Goal: Find specific page/section: Find specific page/section

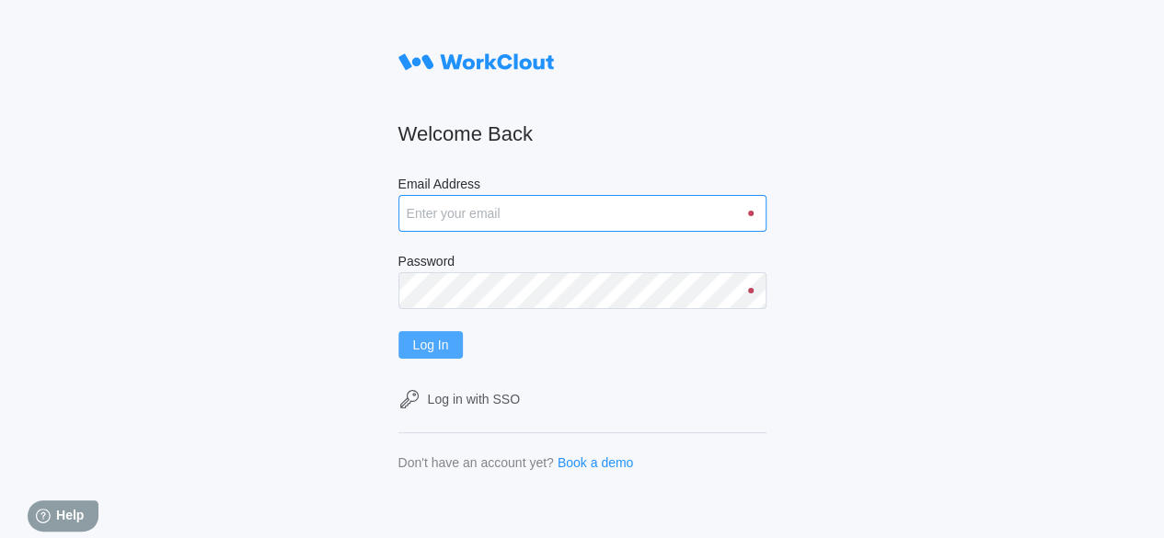
type input "[EMAIL_ADDRESS][DOMAIN_NAME]"
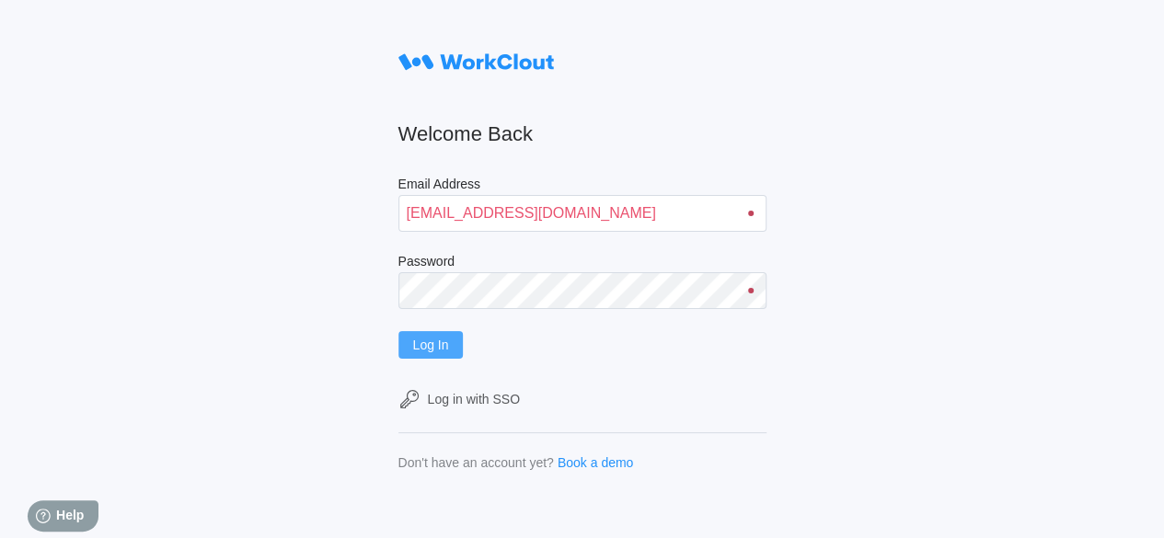
click at [447, 353] on button "Log In" at bounding box center [431, 345] width 65 height 28
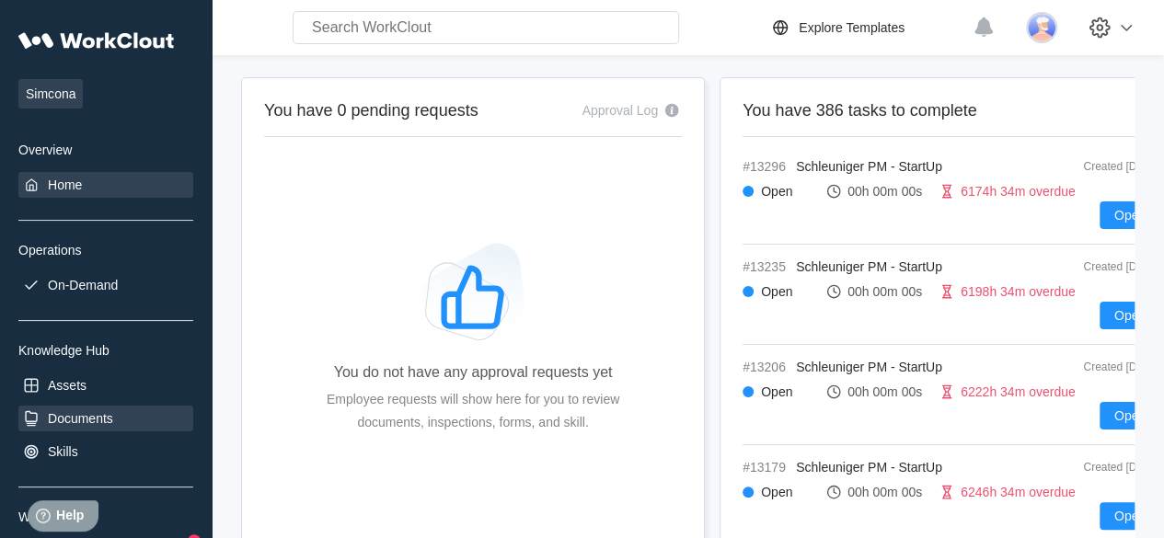
click at [80, 417] on div "Documents" at bounding box center [80, 418] width 65 height 15
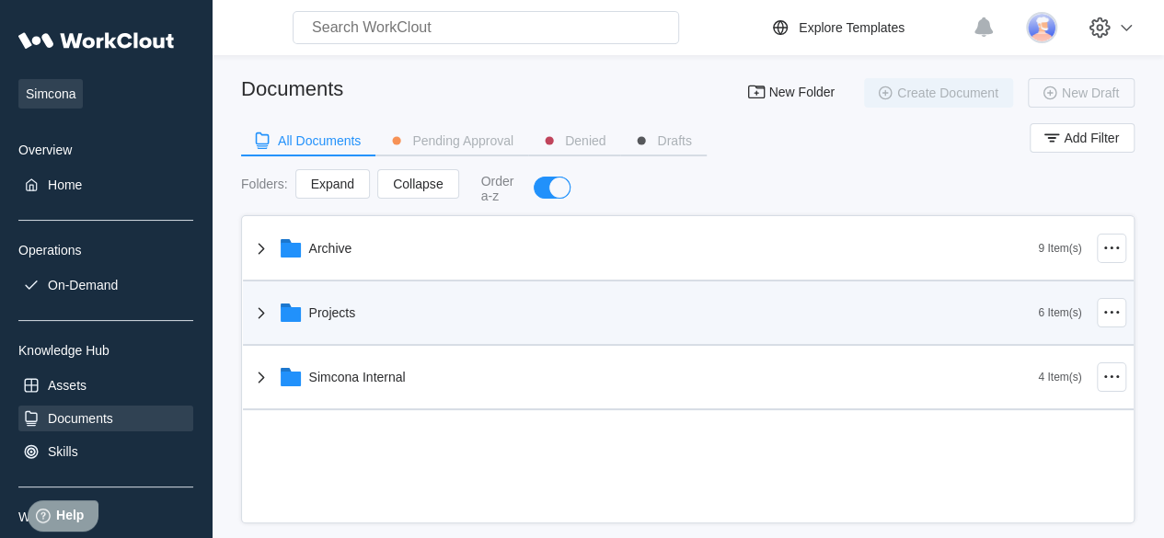
click at [348, 313] on div "Projects" at bounding box center [332, 313] width 47 height 15
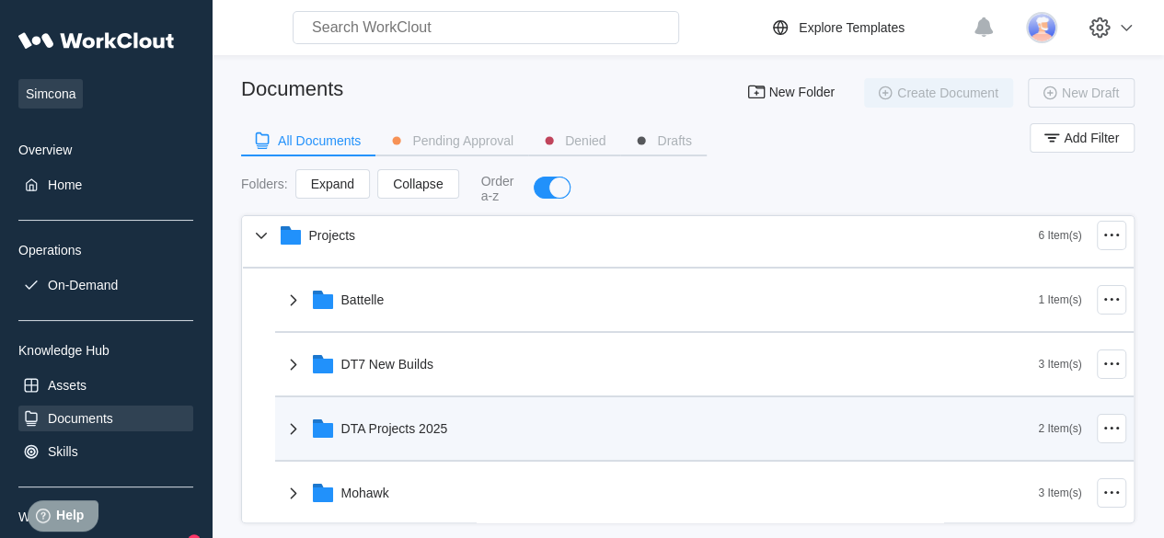
scroll to position [79, 0]
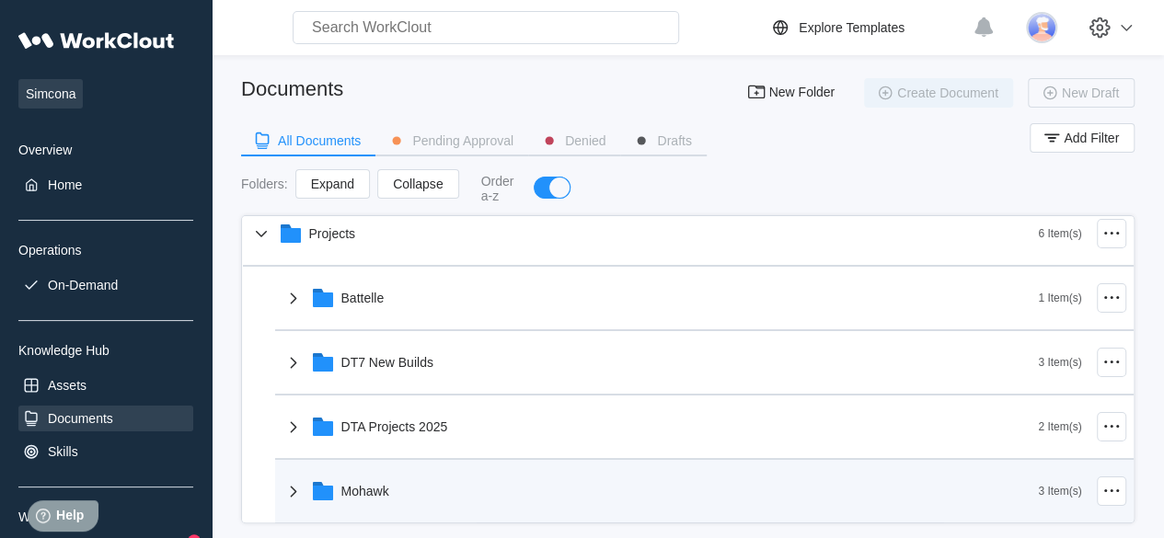
click at [366, 500] on div "Mohawk" at bounding box center [661, 492] width 757 height 48
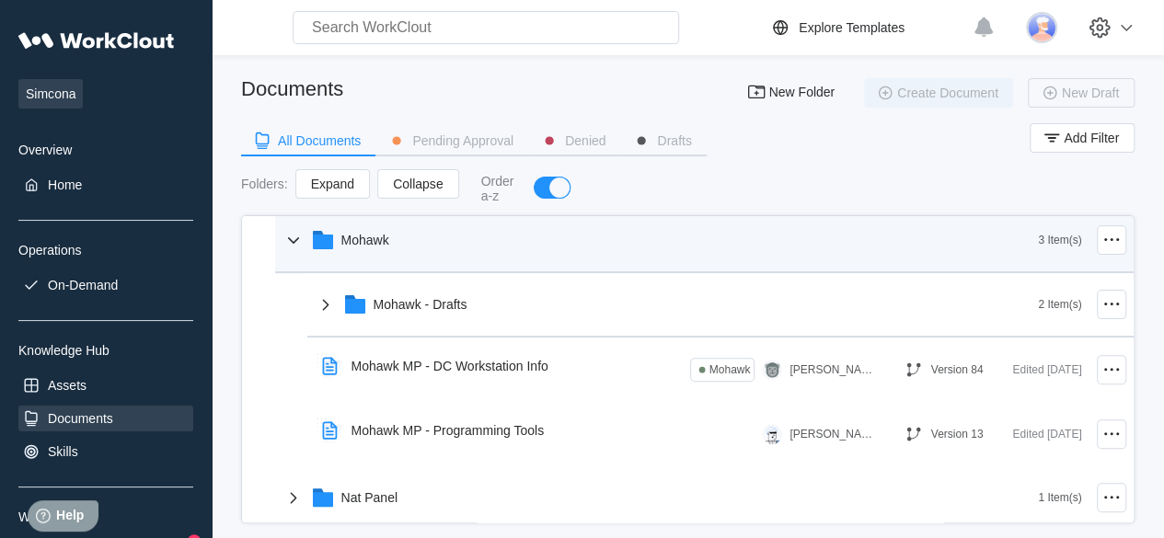
scroll to position [331, 0]
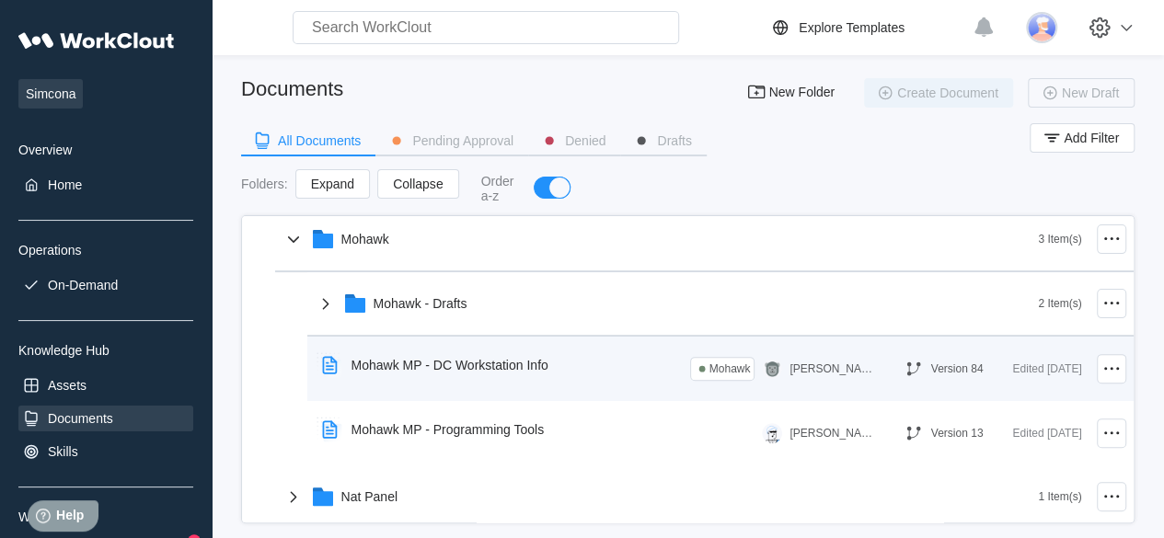
click at [425, 371] on div "Mohawk MP - DC Workstation Info" at bounding box center [450, 365] width 197 height 15
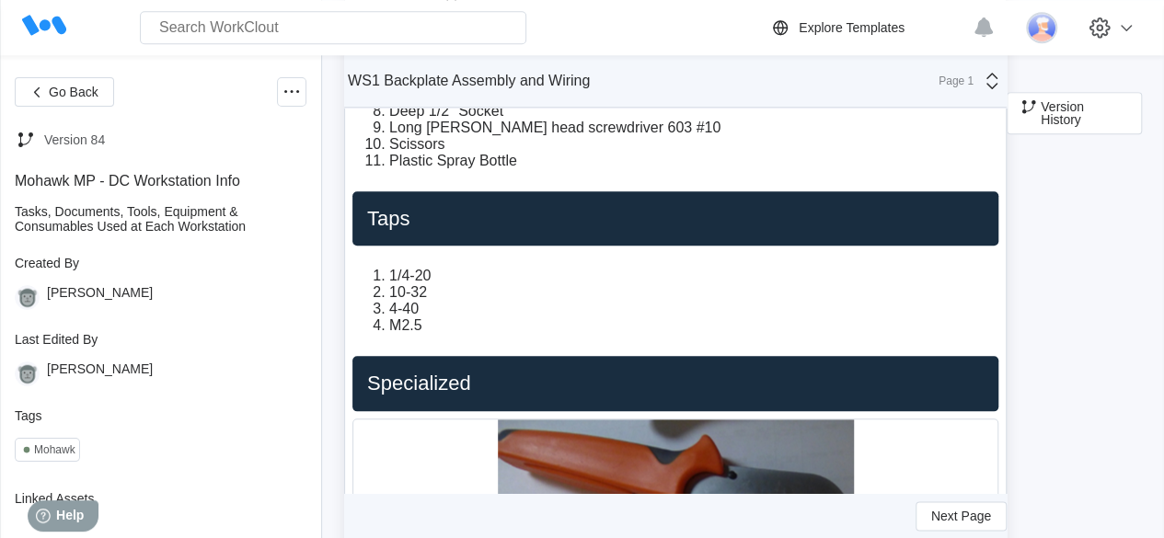
scroll to position [861, 0]
